Goal: Task Accomplishment & Management: Use online tool/utility

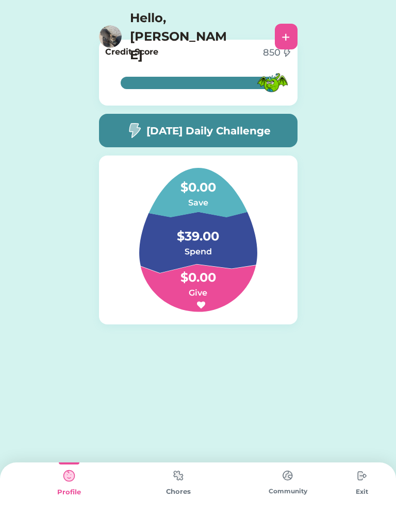
click at [101, 146] on div "100% 100% Credit Score 850 100% 100% [DATE] Daily Challenge $0.00 Save $39.00 S…" at bounding box center [198, 213] width 219 height 365
click at [109, 136] on div "[DATE] Daily Challenge" at bounding box center [198, 130] width 198 height 33
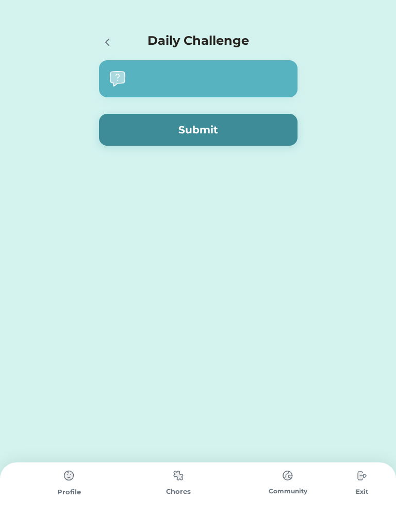
click at [120, 130] on button "Submit" at bounding box center [198, 130] width 198 height 32
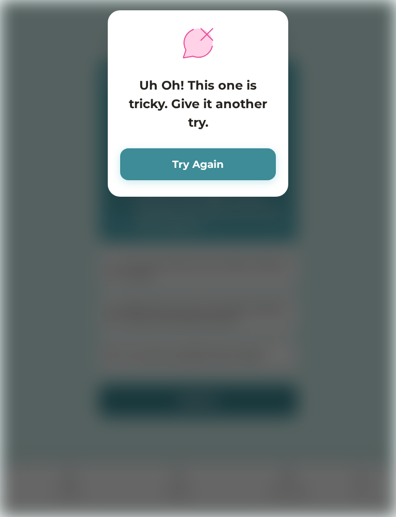
click at [134, 168] on button "Try Again" at bounding box center [198, 164] width 156 height 32
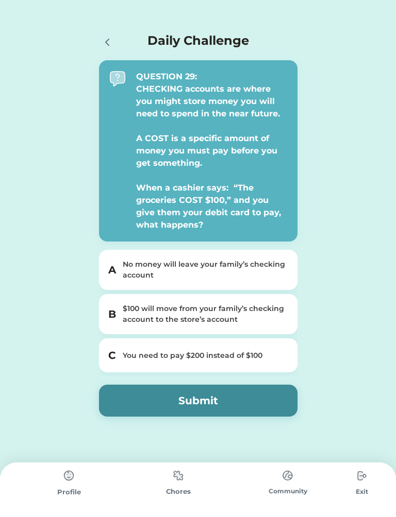
click at [277, 312] on div "$100 will move from your family’s checking account to the store’s account" at bounding box center [204, 315] width 163 height 22
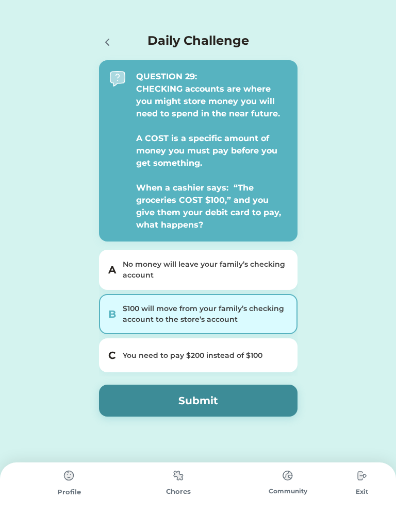
click at [246, 397] on button "Submit" at bounding box center [198, 401] width 198 height 32
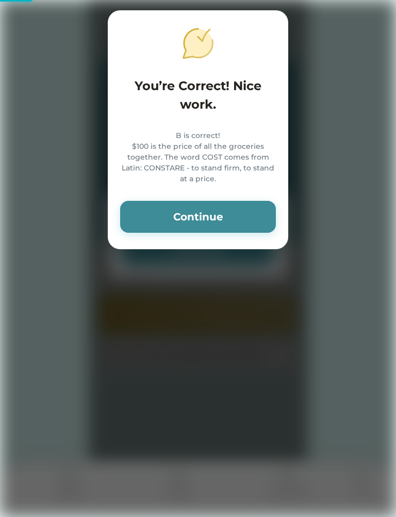
click at [234, 233] on button "Continue" at bounding box center [198, 217] width 156 height 32
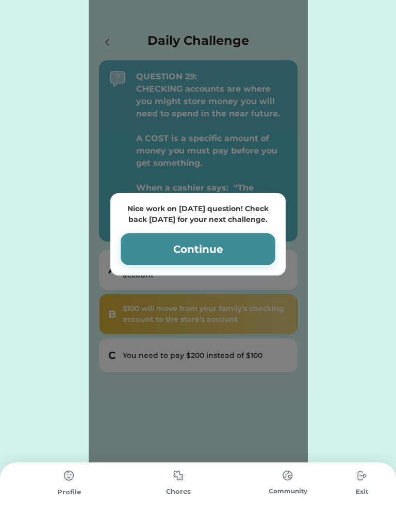
click at [157, 262] on button "Continue" at bounding box center [198, 249] width 155 height 32
